Goal: Task Accomplishment & Management: Complete application form

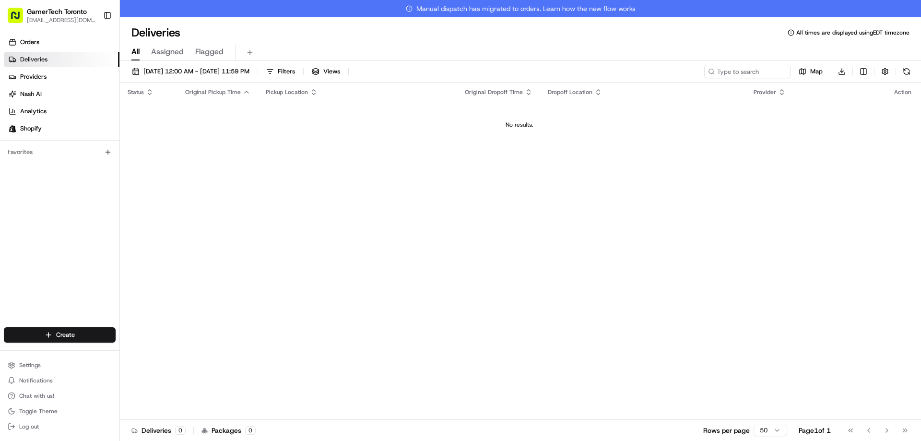
click at [480, 49] on div "All Assigned Flagged" at bounding box center [520, 52] width 801 height 17
click at [73, 330] on html "GamerTech Toronto [EMAIL_ADDRESS][DOMAIN_NAME] Toggle Sidebar Orders Deliveries…" at bounding box center [460, 220] width 921 height 441
click at [130, 349] on icon at bounding box center [130, 353] width 8 height 8
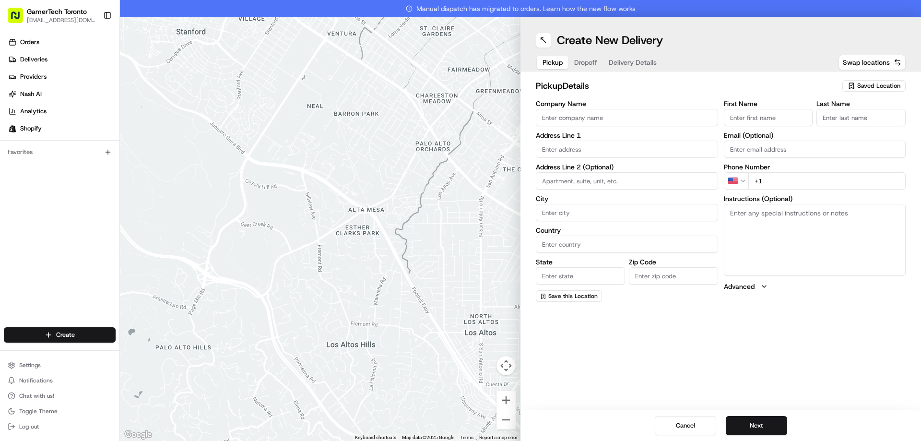
click at [856, 83] on div "Saved Location" at bounding box center [873, 86] width 63 height 12
click at [847, 135] on span "GamerTech Head Office (61100064933)" at bounding box center [858, 136] width 118 height 9
type input "GamerTech Head Office"
type input "470 N Rivermede Rd"
type input "#10"
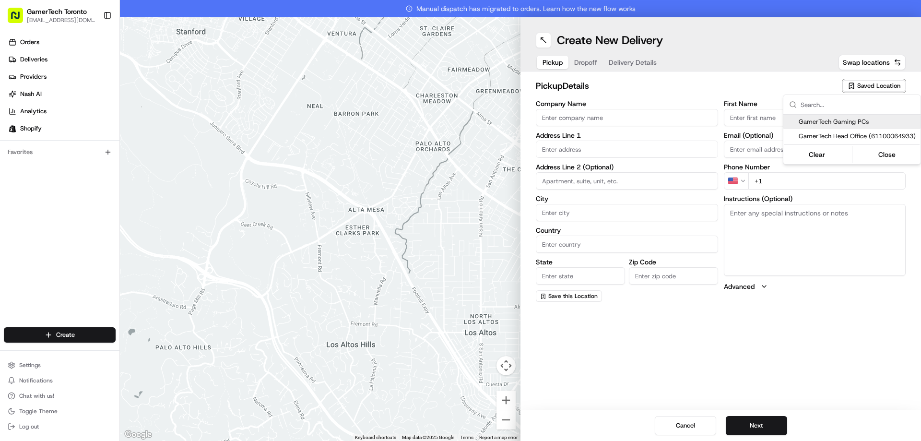
type input "Vaughan"
type input "CA"
type input "ON"
type input "L4K 3R8"
type input "Cristian"
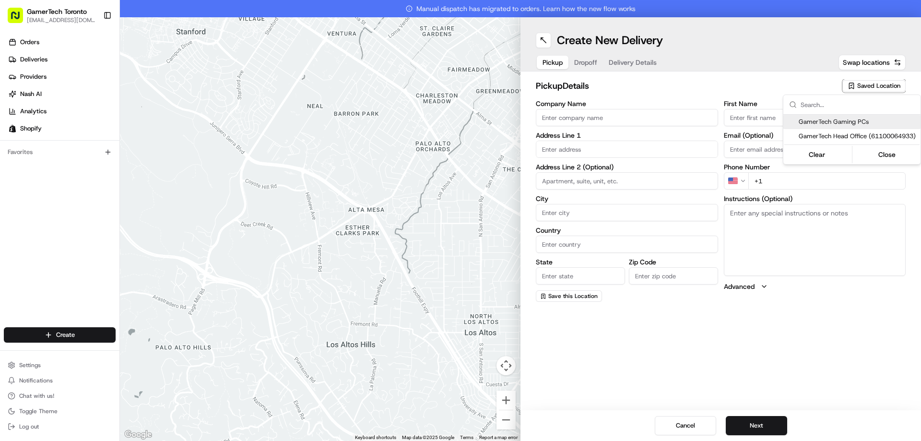
type input "Maierean"
type input "[EMAIL_ADDRESS][DOMAIN_NAME]"
type input "+1 647 222 1055"
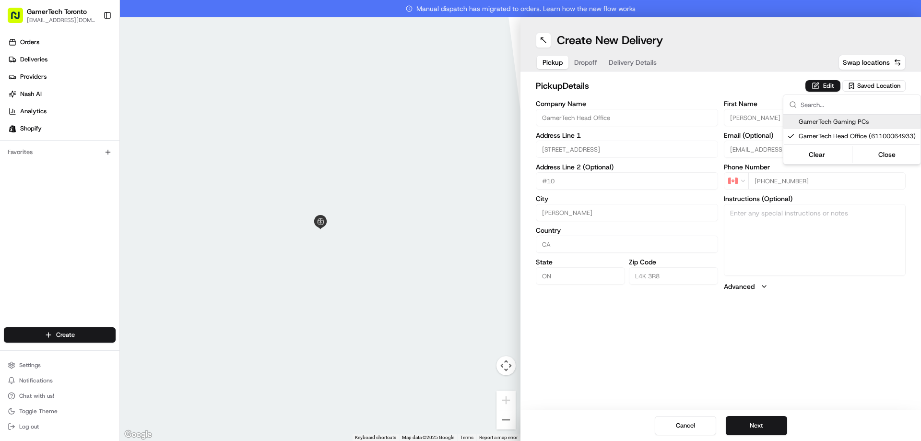
click at [771, 424] on html "GamerTech Toronto info@gamertech.ca Toggle Sidebar Orders Deliveries Providers …" at bounding box center [460, 220] width 921 height 441
click at [760, 422] on button "Next" at bounding box center [756, 425] width 61 height 19
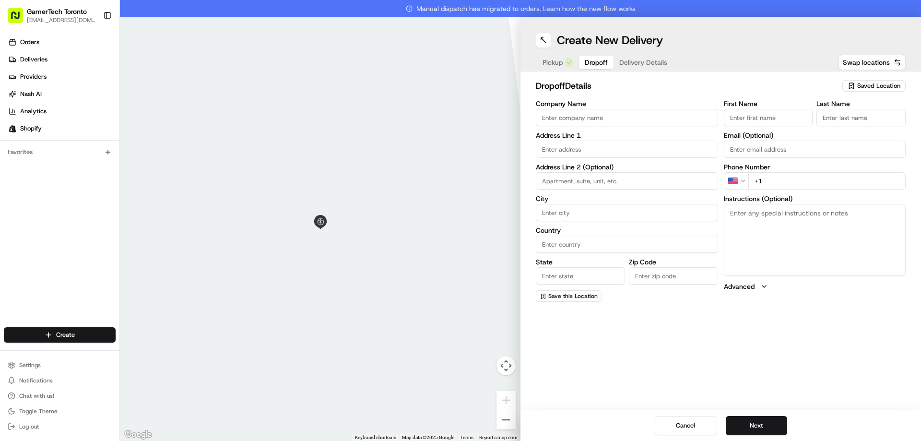
click at [770, 120] on input "First Name" at bounding box center [768, 117] width 89 height 17
type input "Erin"
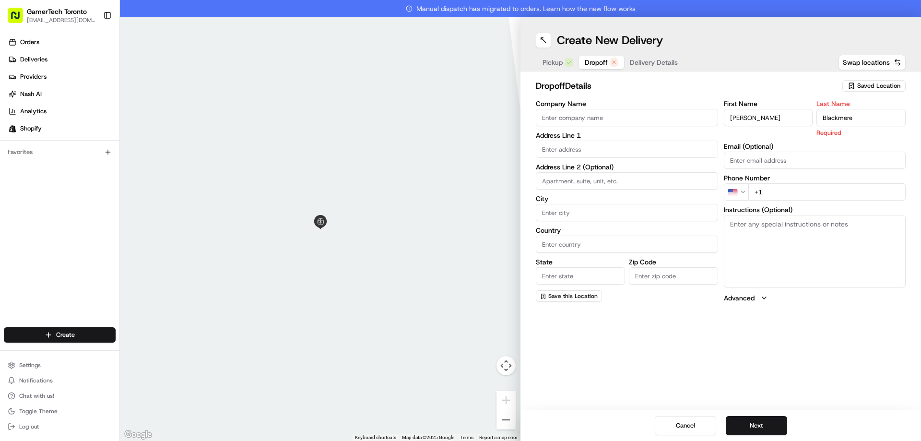
type input "Blackmere"
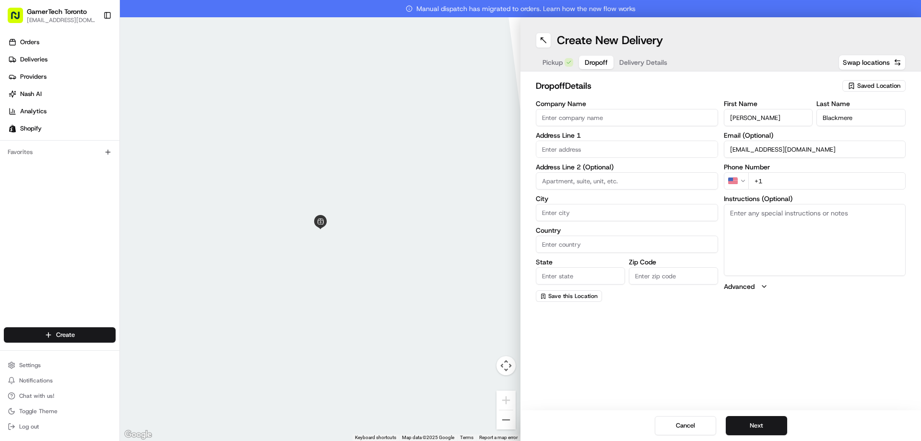
type input "erinkb@gmail.com"
click at [771, 178] on input "+1" at bounding box center [827, 180] width 158 height 17
type input "+1 519 998 0412"
click at [663, 150] on input "text" at bounding box center [627, 149] width 182 height 17
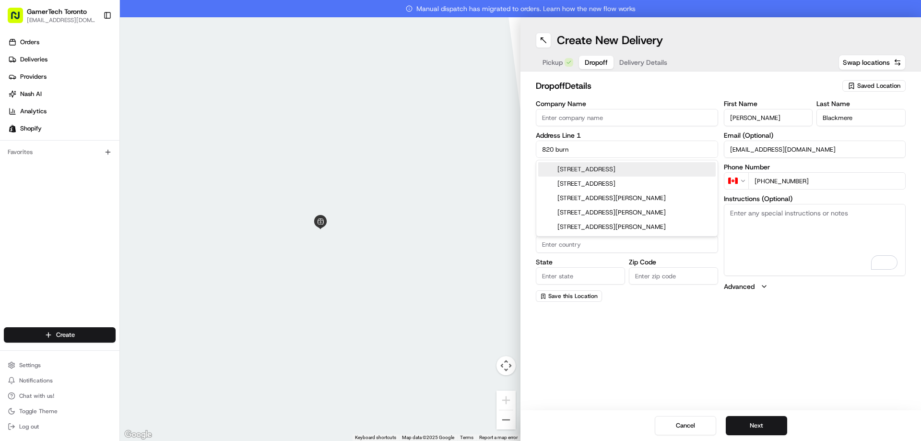
click at [653, 174] on div "820 Burnhamthorpe Road, Etobicoke, ON, Canada" at bounding box center [627, 169] width 178 height 14
type input "820 Burnhamthorpe Rd, Etobicoke, ON M9C 4W2, Canada"
type input "Toronto"
type input "Canada"
type input "ON"
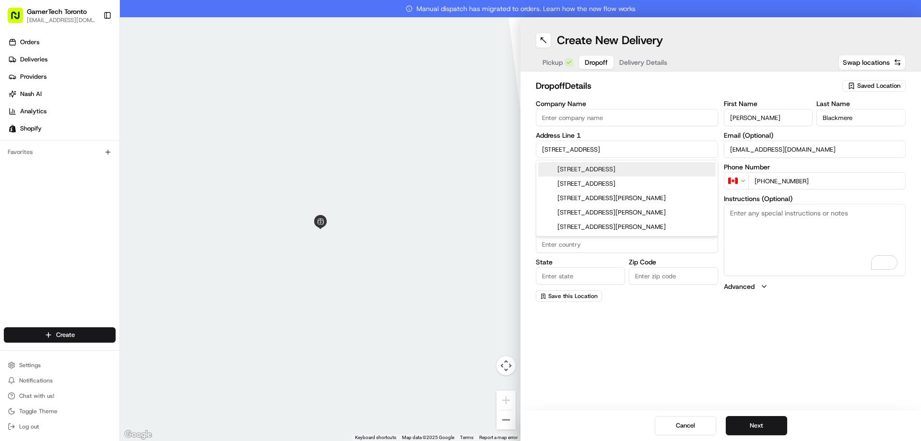
type input "M9C 4W2"
type input "820 Burnhamthorpe Road"
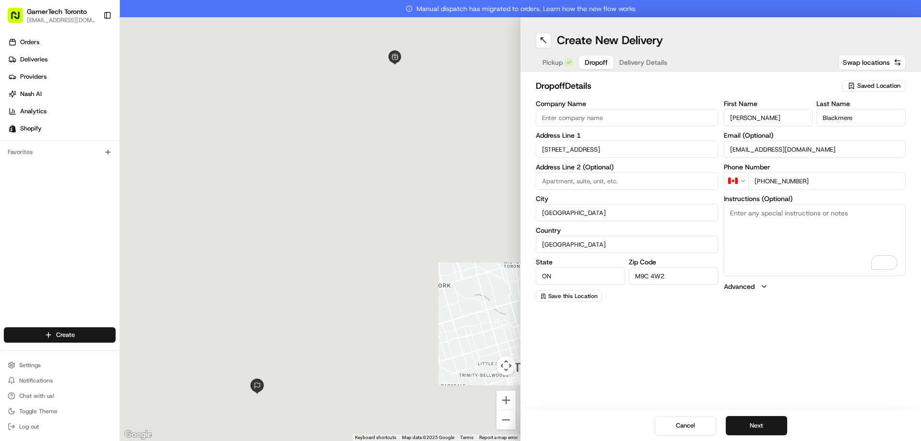
click at [631, 184] on input at bounding box center [627, 180] width 182 height 17
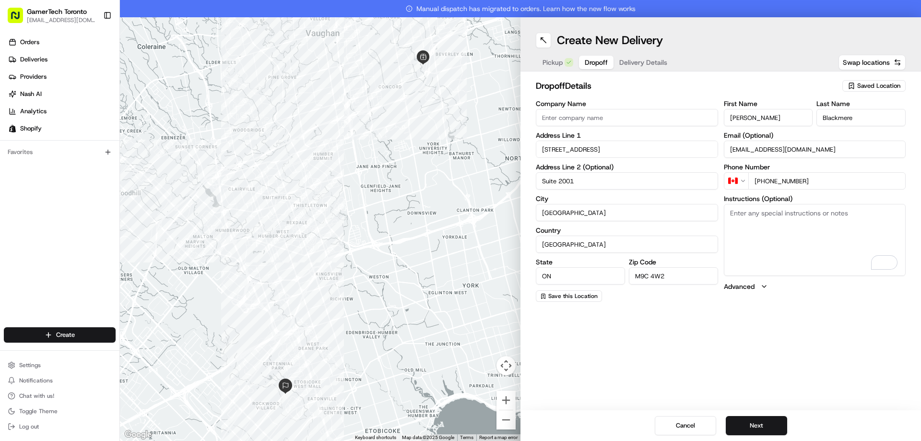
click at [542, 187] on input "Suite 2001" at bounding box center [627, 180] width 182 height 17
click at [543, 185] on input "Suite 2001" at bounding box center [627, 180] width 182 height 17
type input "Suite 2001"
click at [598, 199] on label "City" at bounding box center [627, 198] width 182 height 7
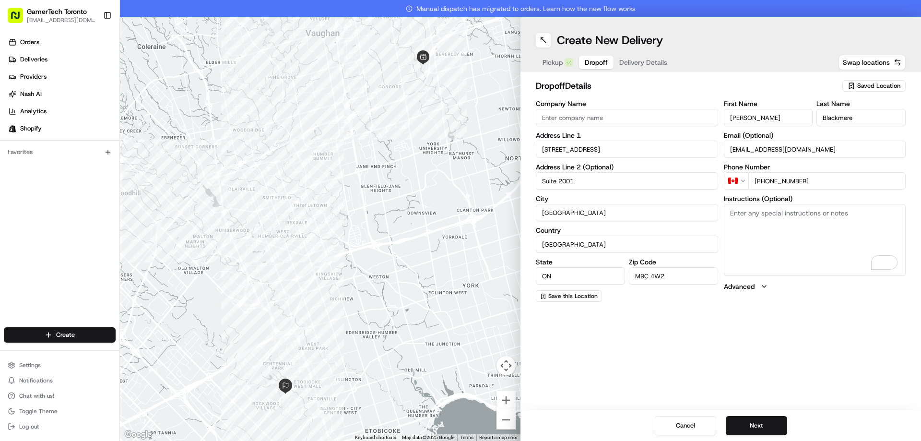
click at [598, 204] on input "Toronto" at bounding box center [627, 212] width 182 height 17
click at [684, 307] on div "dropoff Details Saved Location Company Name Address Line 1 820 Burnhamthorpe Ro…" at bounding box center [721, 190] width 401 height 238
click at [772, 421] on button "Next" at bounding box center [756, 425] width 61 height 19
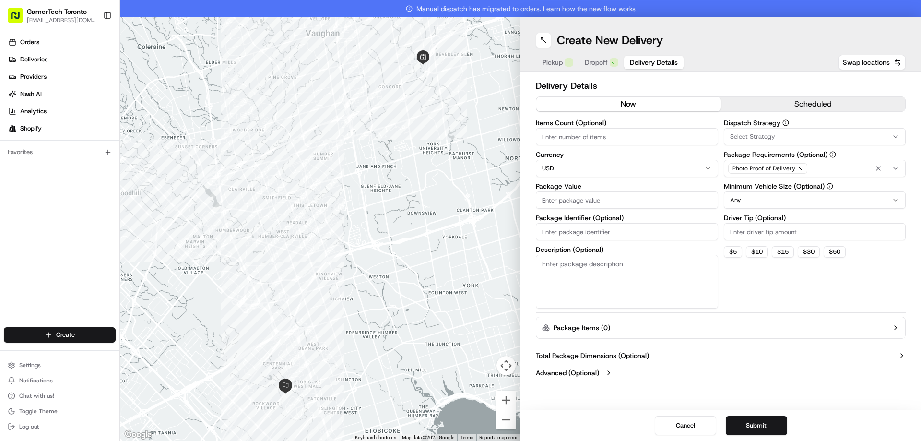
click at [623, 107] on button "now" at bounding box center [628, 104] width 185 height 14
click at [789, 138] on div "Select Strategy" at bounding box center [815, 136] width 178 height 9
click at [775, 194] on div "Shopify" at bounding box center [792, 189] width 137 height 14
click at [916, 167] on html "GamerTech Toronto info@gamertech.ca Toggle Sidebar Orders Deliveries Providers …" at bounding box center [460, 220] width 921 height 441
click at [898, 167] on icon "button" at bounding box center [896, 169] width 8 height 8
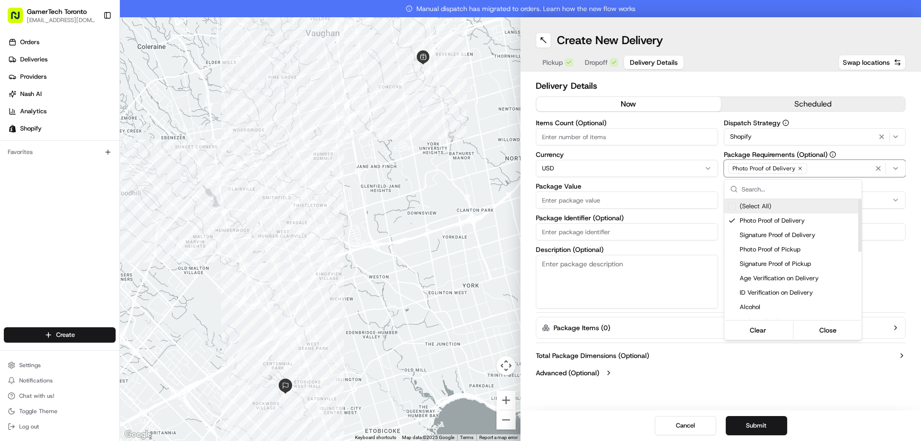
click at [797, 165] on html "GamerTech Toronto info@gamertech.ca Toggle Sidebar Orders Deliveries Providers …" at bounding box center [460, 220] width 921 height 441
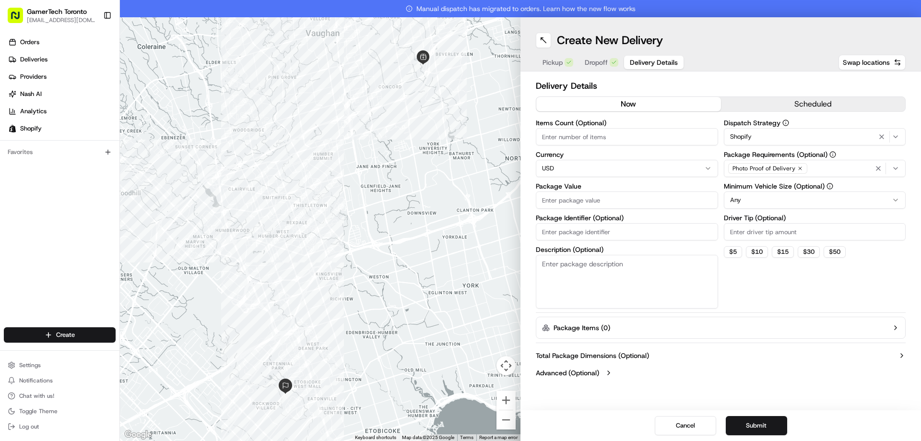
click at [797, 168] on icon "button" at bounding box center [800, 169] width 6 height 6
click at [828, 171] on div "Select requirements" at bounding box center [815, 168] width 178 height 9
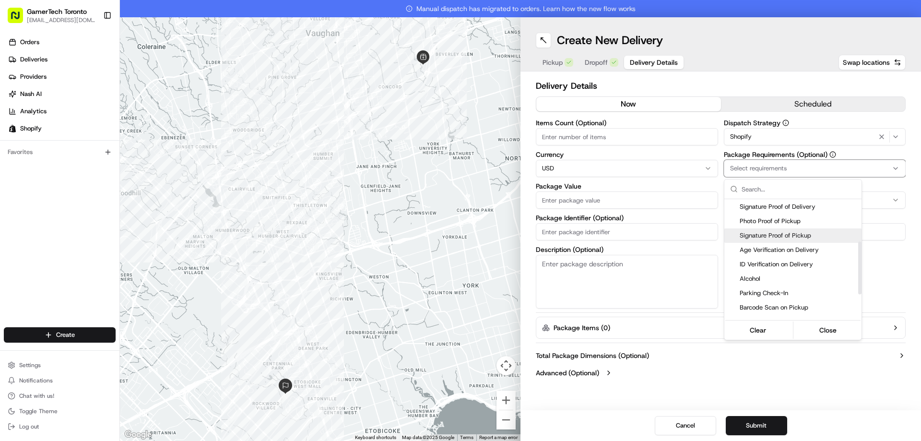
scroll to position [144, 0]
click at [796, 250] on span "Pincode Verification" at bounding box center [799, 249] width 118 height 9
click at [795, 234] on span "Meet on Delivery" at bounding box center [799, 235] width 118 height 9
click at [843, 166] on html "GamerTech Toronto info@gamertech.ca Toggle Sidebar Orders Deliveries Providers …" at bounding box center [460, 220] width 921 height 441
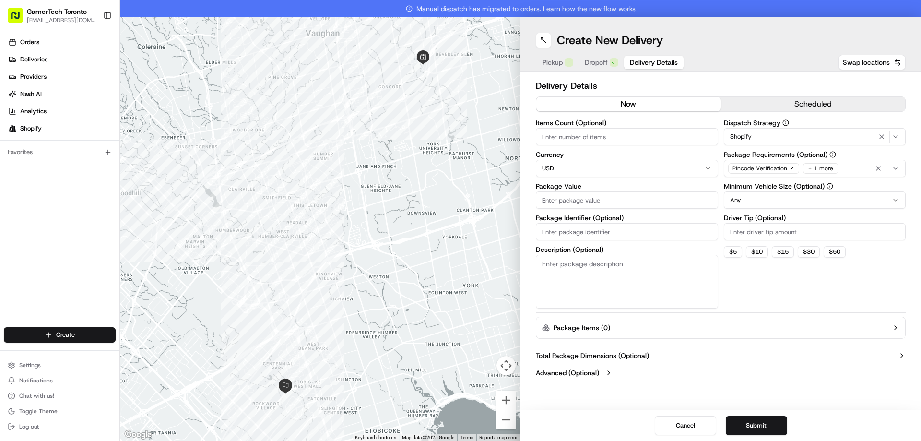
click at [678, 201] on input "Package Value" at bounding box center [627, 199] width 182 height 17
type input "3500"
drag, startPoint x: 651, startPoint y: 184, endPoint x: 649, endPoint y: 157, distance: 27.4
click at [651, 181] on div "Items Count (Optional) Currency USD Package Value 3500 Package Identifier (Opti…" at bounding box center [627, 213] width 182 height 189
click at [651, 150] on div "Items Count (Optional) Currency USD Package Value 3500 Package Identifier (Opti…" at bounding box center [627, 213] width 182 height 189
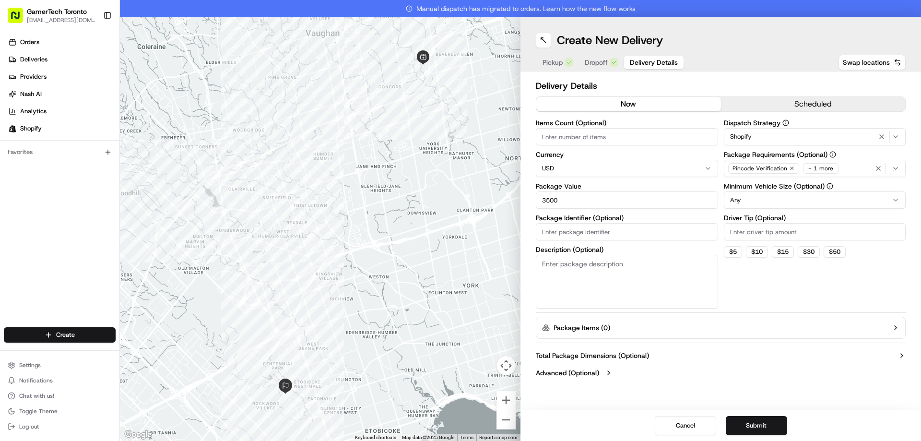
click at [635, 183] on label "Package Value" at bounding box center [627, 186] width 182 height 7
click at [635, 191] on input "3500" at bounding box center [627, 199] width 182 height 17
click at [631, 171] on html "GamerTech Toronto info@gamertech.ca Toggle Sidebar Orders Deliveries Providers …" at bounding box center [460, 220] width 921 height 441
click at [591, 224] on input "Package Identifier (Optional)" at bounding box center [627, 231] width 182 height 17
click at [575, 276] on textarea "Description (Optional)" at bounding box center [627, 282] width 182 height 54
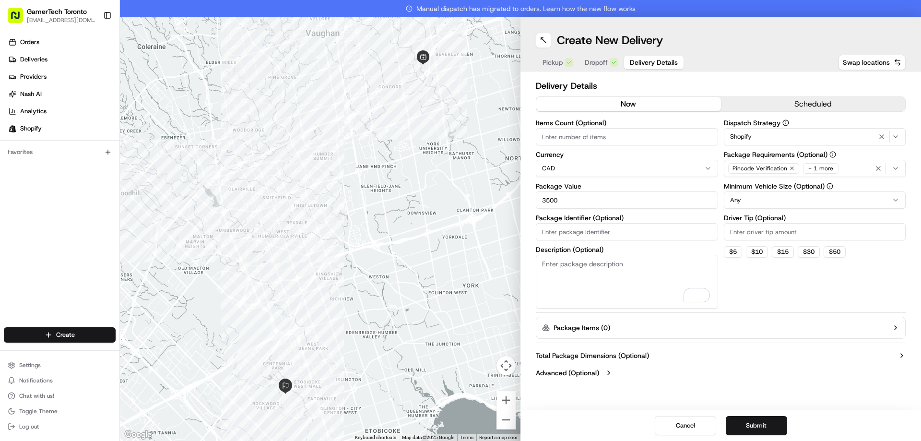
click at [745, 231] on input "Driver Tip (Optional)" at bounding box center [815, 231] width 182 height 17
click at [739, 250] on button "$ 5" at bounding box center [733, 252] width 18 height 12
type input "5"
click at [742, 423] on button "Submit" at bounding box center [756, 425] width 61 height 19
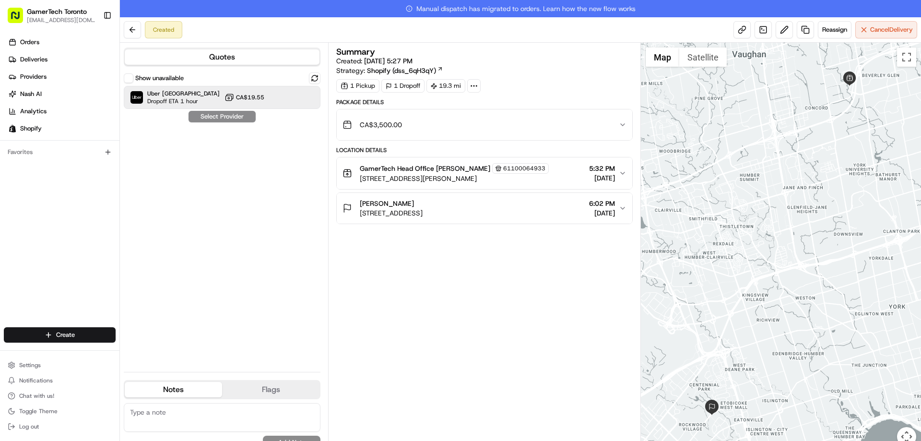
click at [263, 100] on span "CA$19.55" at bounding box center [250, 98] width 28 height 8
click at [224, 119] on button "Assign Provider" at bounding box center [222, 117] width 68 height 12
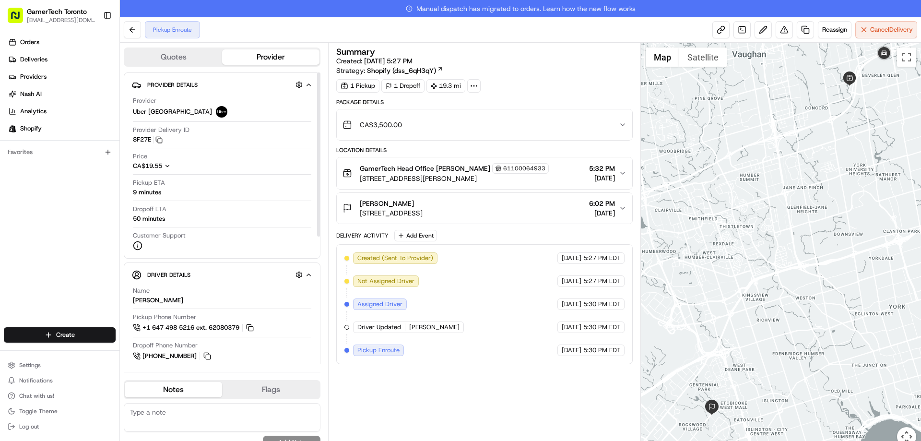
click at [308, 274] on icon "button" at bounding box center [308, 275] width 7 height 8
drag, startPoint x: 749, startPoint y: 148, endPoint x: 737, endPoint y: 157, distance: 15.4
click at [737, 157] on div at bounding box center [781, 250] width 281 height 415
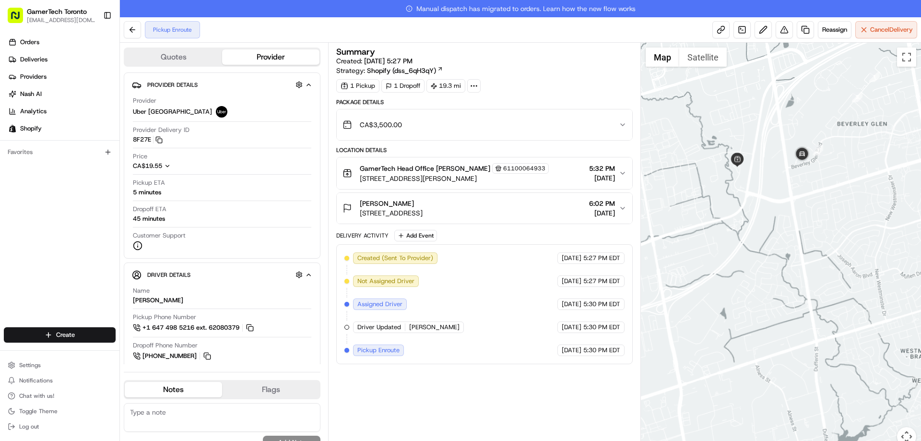
drag, startPoint x: 774, startPoint y: 124, endPoint x: 783, endPoint y: 126, distance: 8.8
click at [783, 126] on div at bounding box center [781, 250] width 281 height 415
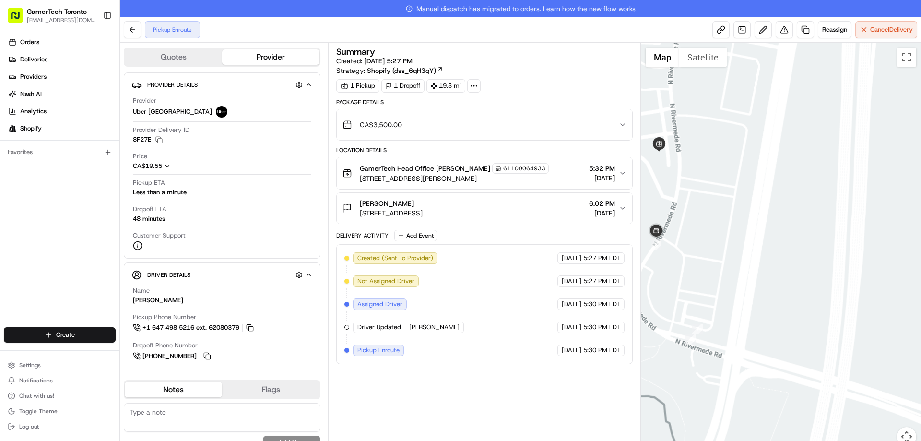
drag, startPoint x: 687, startPoint y: 98, endPoint x: 685, endPoint y: 248, distance: 149.7
click at [685, 248] on div at bounding box center [781, 250] width 281 height 415
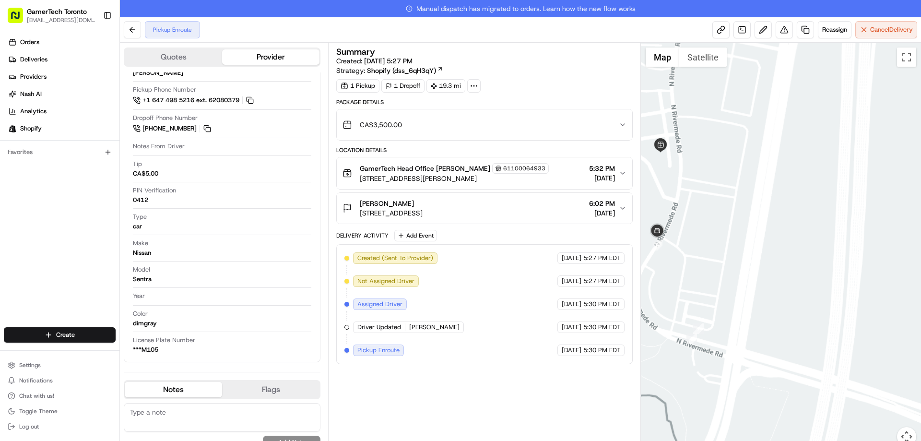
scroll to position [219, 0]
